Goal: Information Seeking & Learning: Learn about a topic

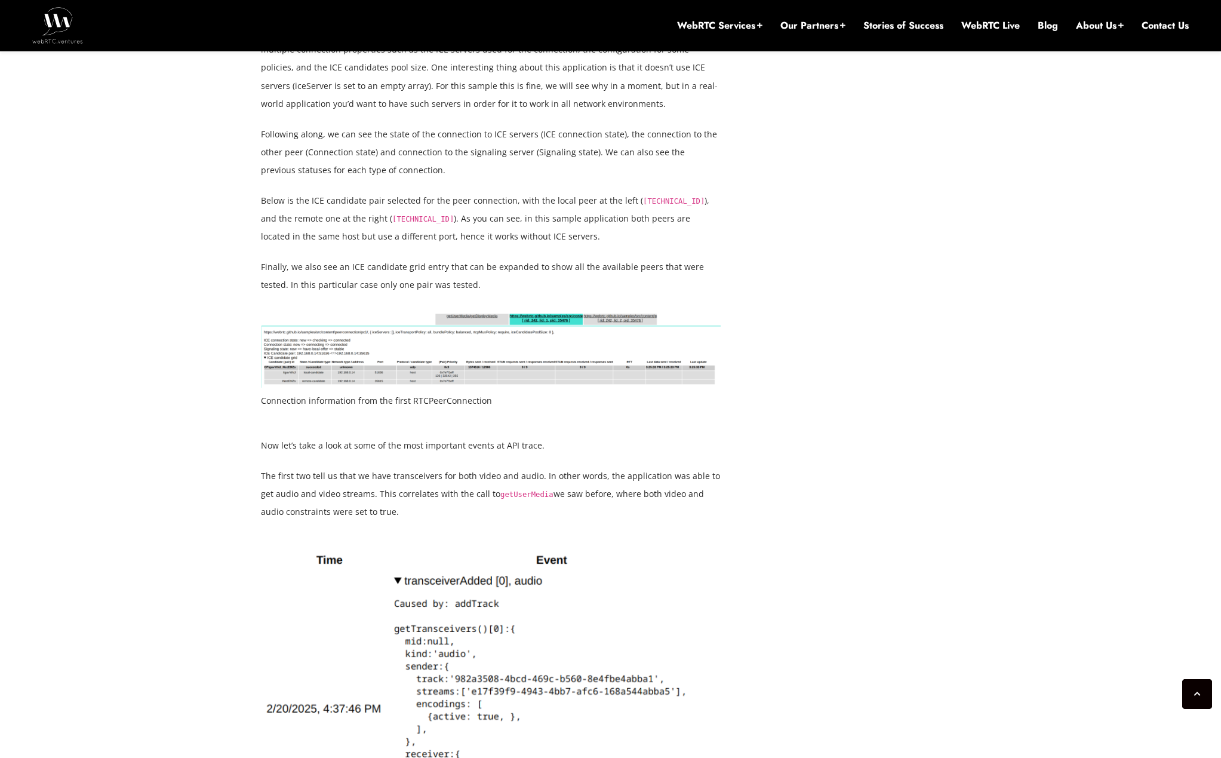
scroll to position [2398, 0]
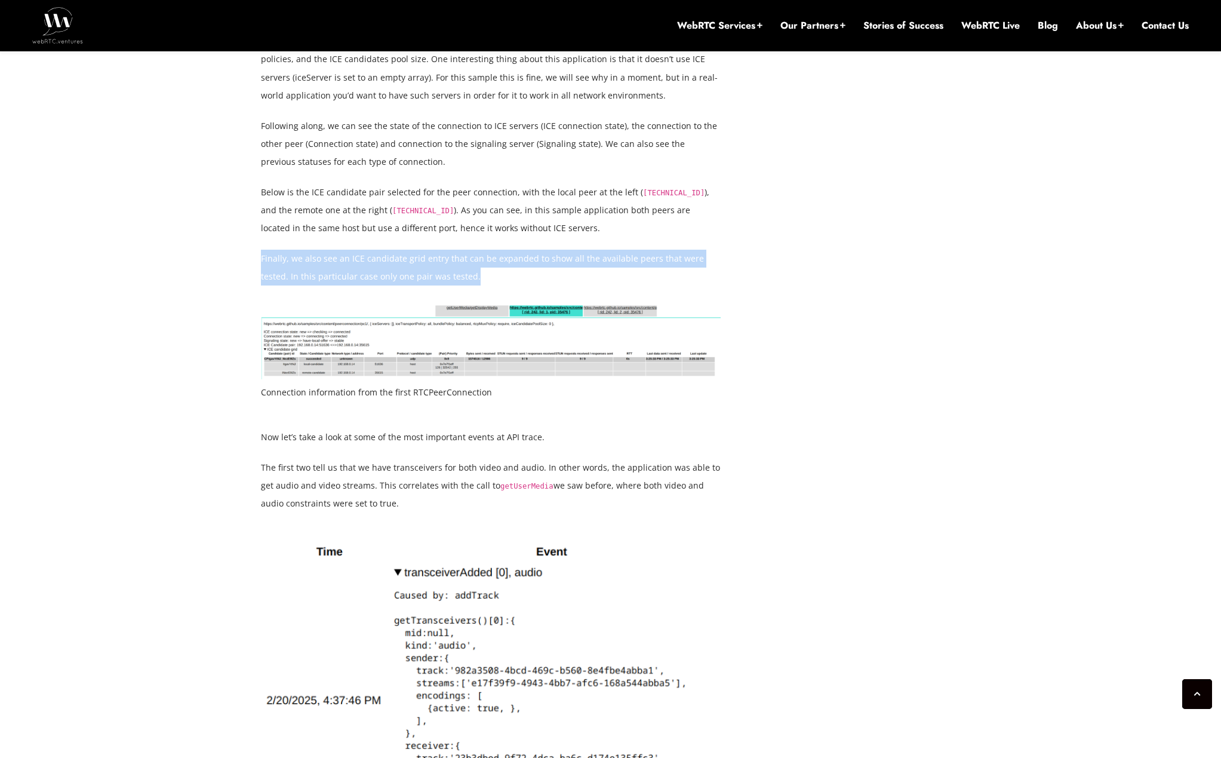
drag, startPoint x: 262, startPoint y: 257, endPoint x: 458, endPoint y: 279, distance: 197.1
click at [458, 279] on p "Finally, we also see an ICE candidate grid entry that can be expanded to show a…" at bounding box center [491, 268] width 460 height 36
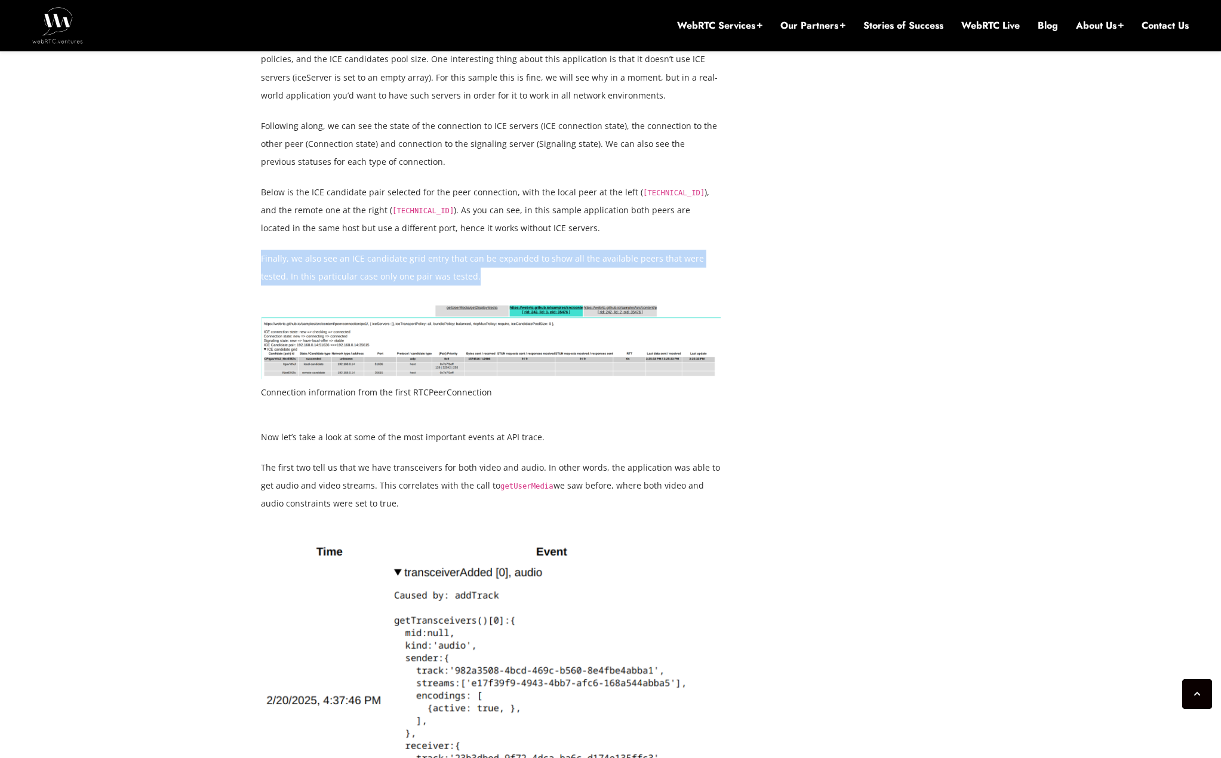
drag, startPoint x: 262, startPoint y: 258, endPoint x: 459, endPoint y: 275, distance: 197.9
click at [459, 275] on p "Finally, we also see an ICE candidate grid entry that can be expanded to show a…" at bounding box center [491, 268] width 460 height 36
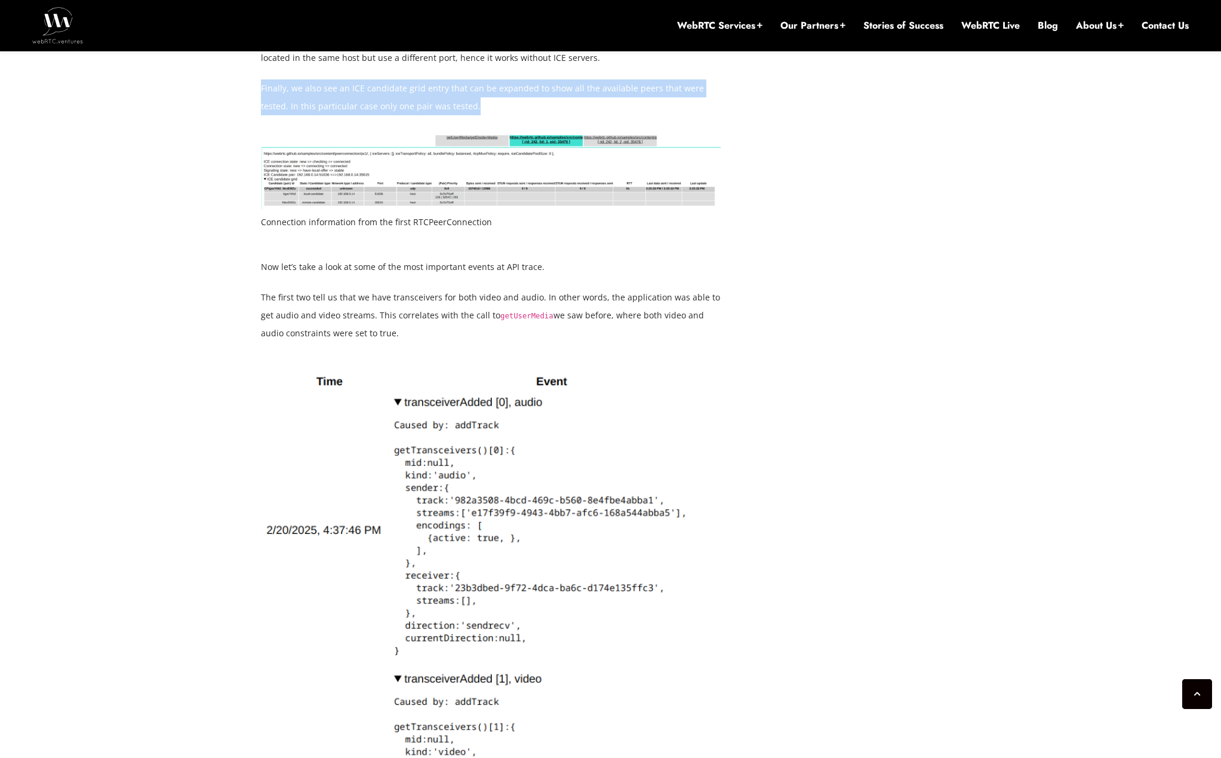
scroll to position [2571, 0]
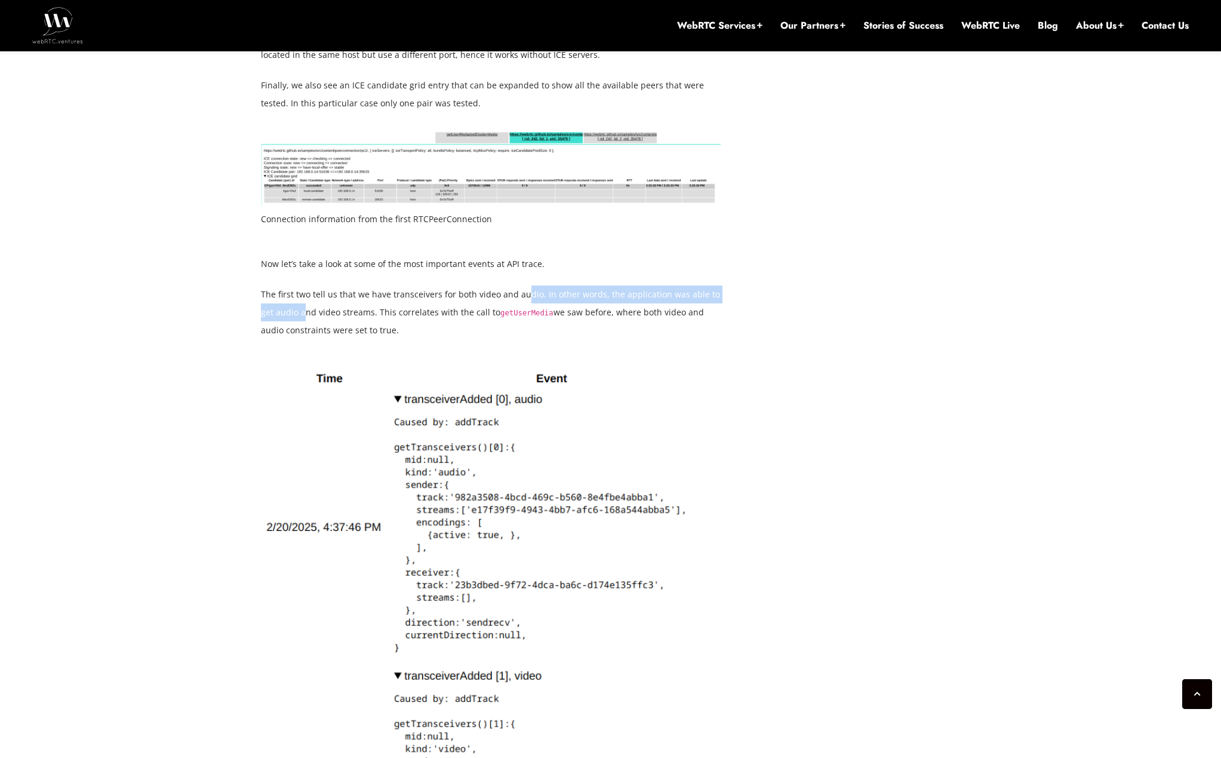
drag, startPoint x: 290, startPoint y: 303, endPoint x: 523, endPoint y: 302, distance: 232.9
click at [523, 302] on p "The first two tell us that we have transceivers for both video and audio. In ot…" at bounding box center [491, 312] width 460 height 54
click at [551, 297] on p "The first two tell us that we have transceivers for both video and audio. In ot…" at bounding box center [491, 312] width 460 height 54
drag, startPoint x: 539, startPoint y: 295, endPoint x: 555, endPoint y: 297, distance: 16.2
click at [555, 297] on p "The first two tell us that we have transceivers for both video and audio. In ot…" at bounding box center [491, 312] width 460 height 54
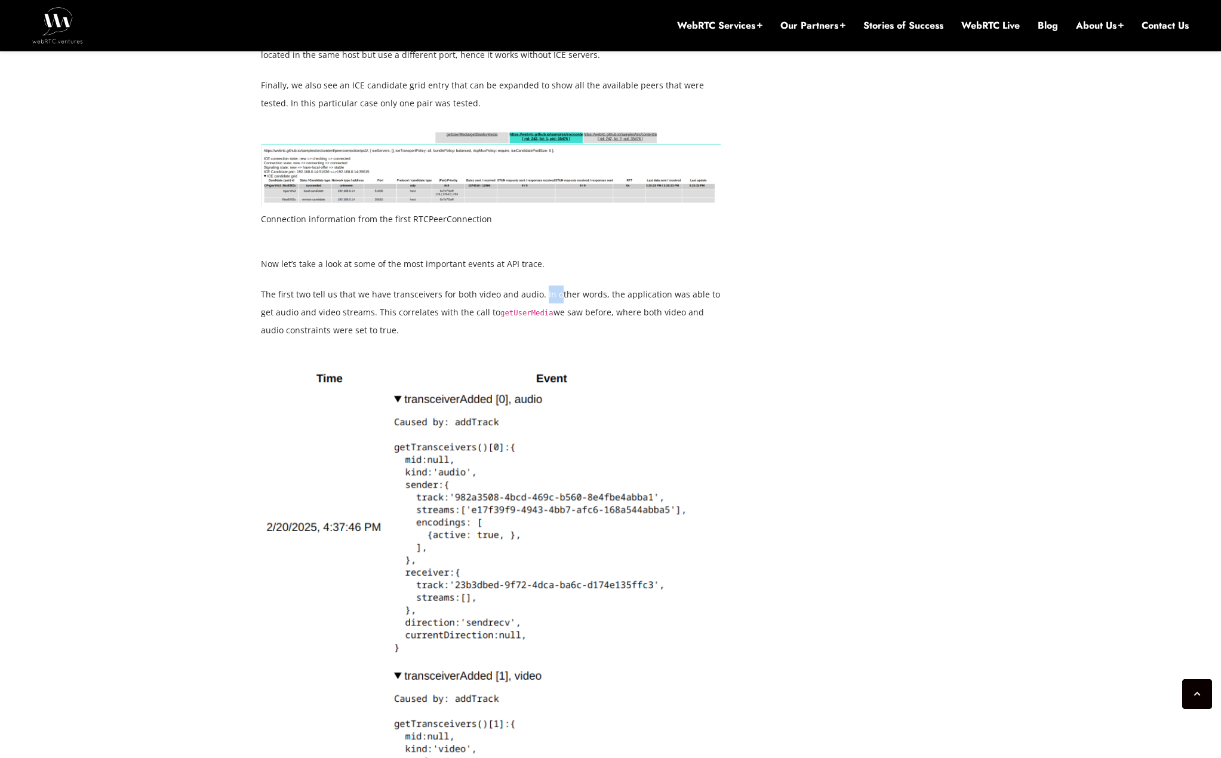
click at [545, 299] on p "The first two tell us that we have transceivers for both video and audio. In ot…" at bounding box center [491, 312] width 460 height 54
click at [557, 301] on p "The first two tell us that we have transceivers for both video and audio. In ot…" at bounding box center [491, 312] width 460 height 54
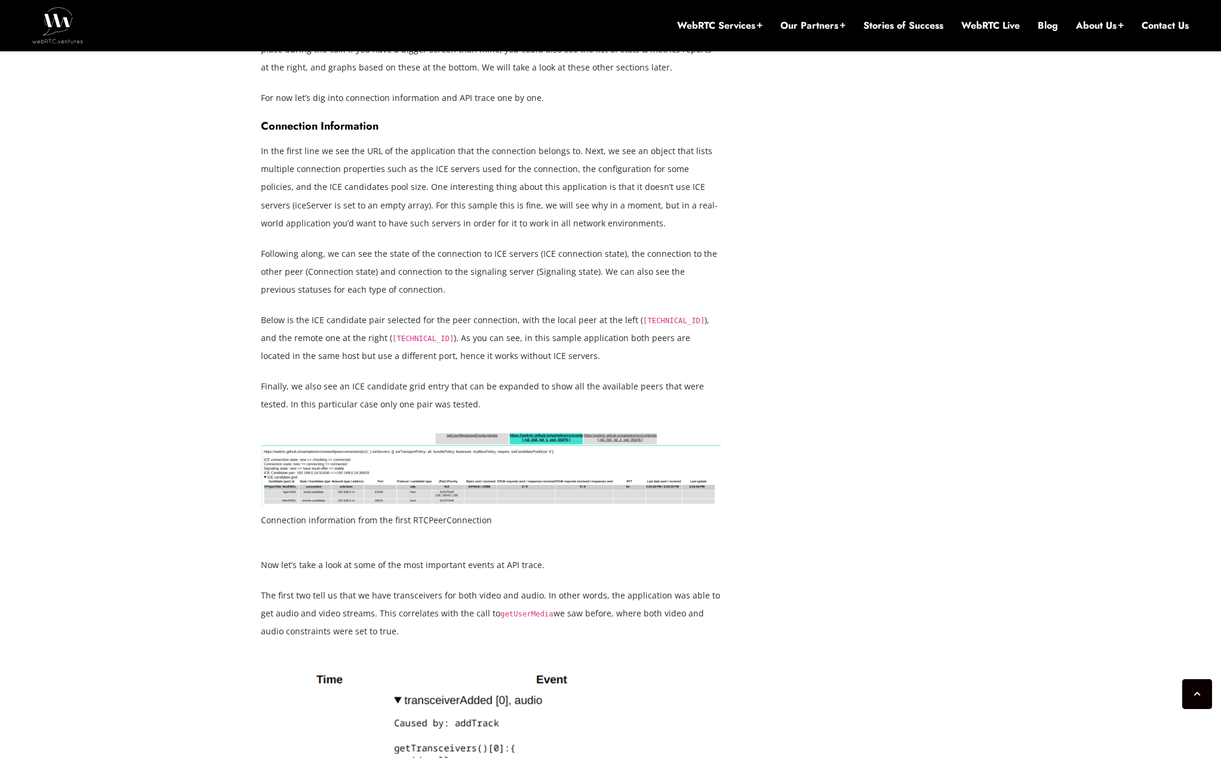
scroll to position [2272, 0]
drag, startPoint x: 395, startPoint y: 186, endPoint x: 500, endPoint y: 194, distance: 105.4
click at [500, 194] on p "In the first line we see the URL of the application that the connection belongs…" at bounding box center [491, 185] width 460 height 90
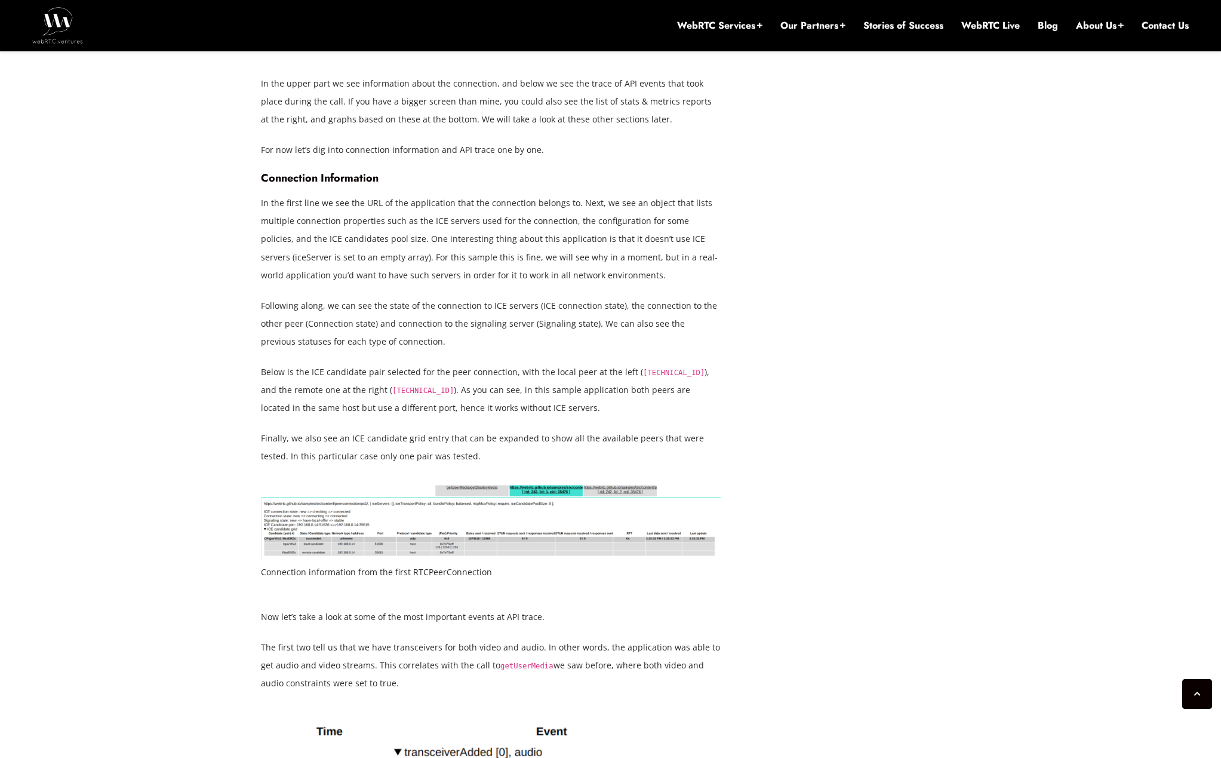
scroll to position [2452, 0]
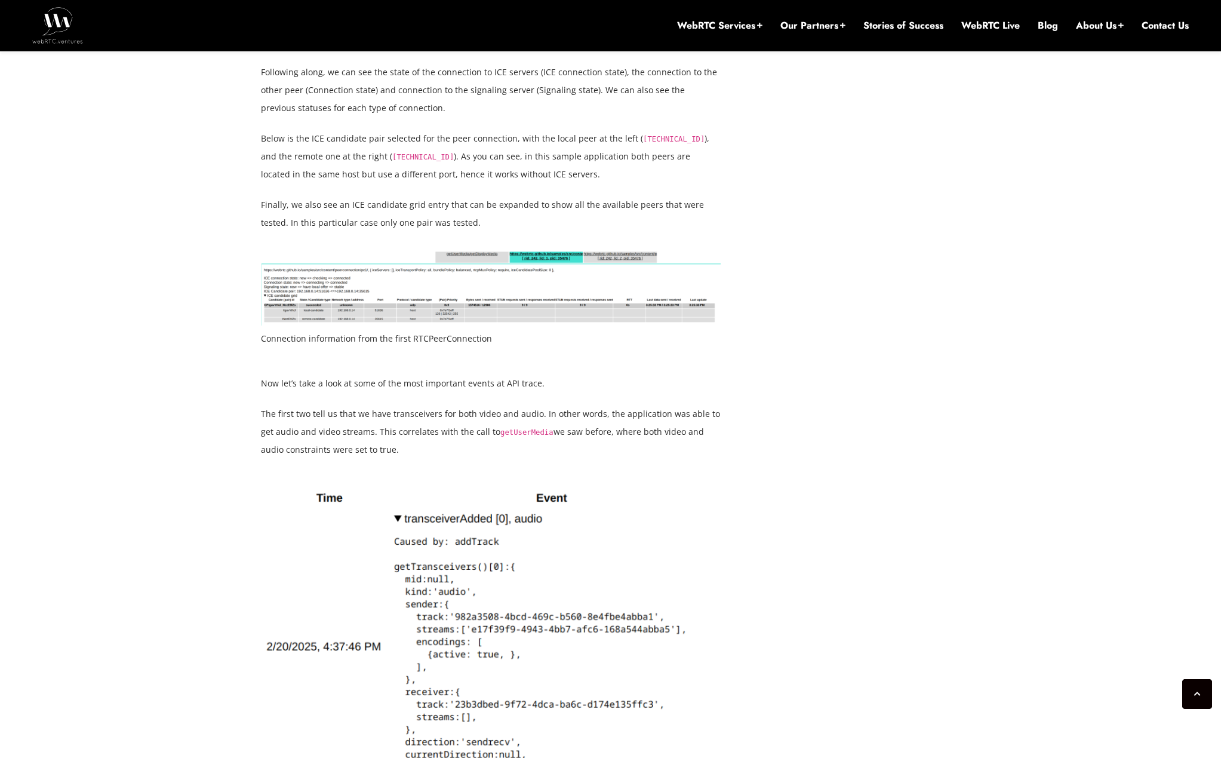
click at [380, 305] on img at bounding box center [491, 288] width 460 height 76
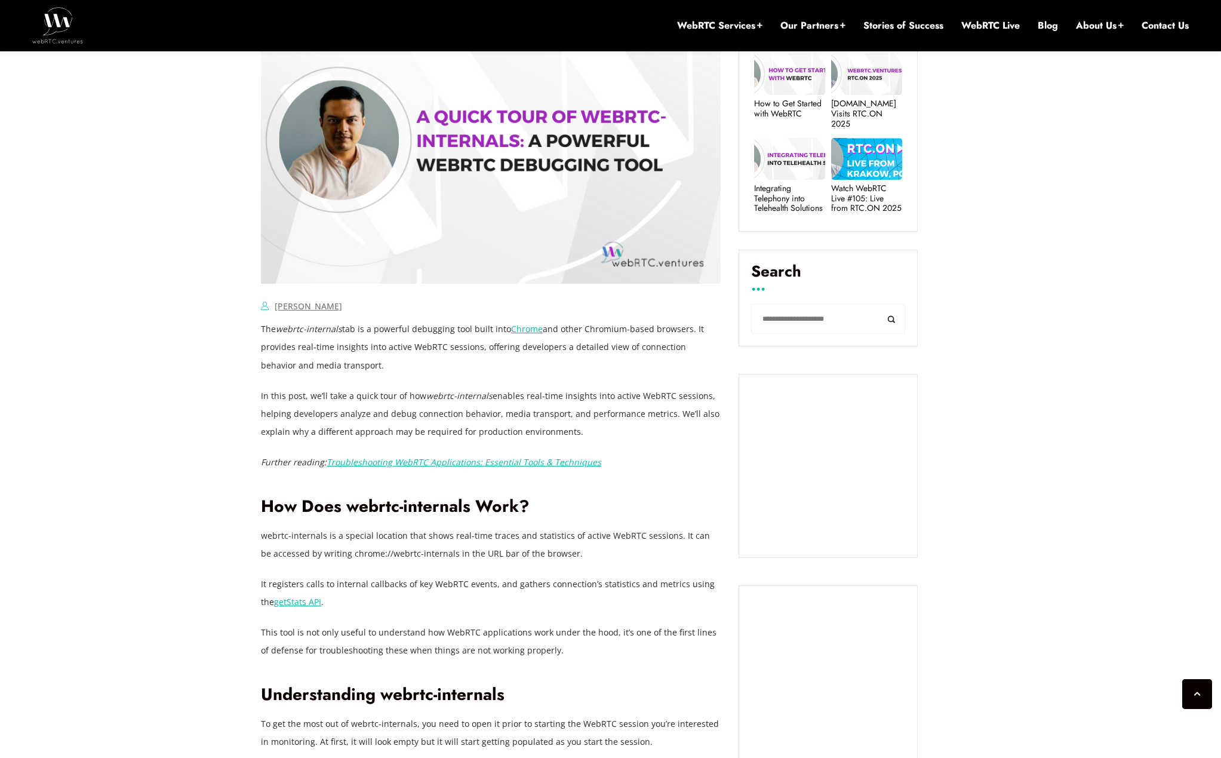
scroll to position [591, 0]
